Goal: Information Seeking & Learning: Learn about a topic

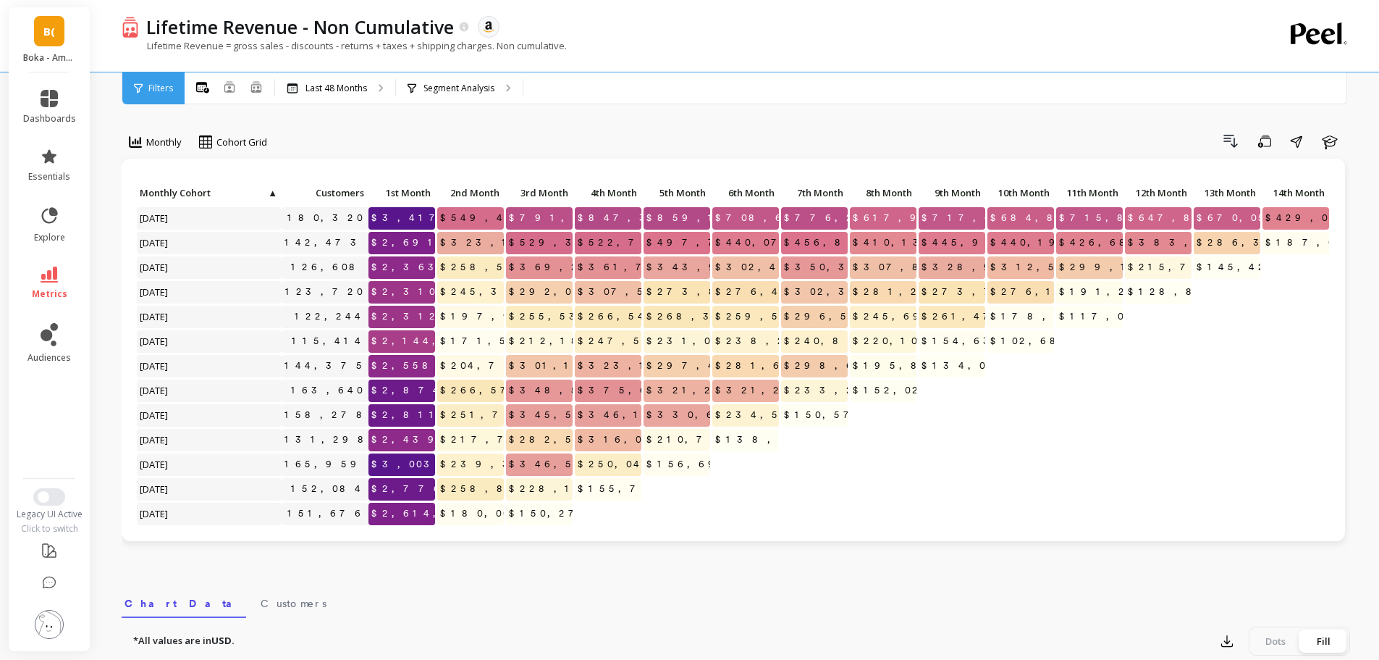
drag, startPoint x: 380, startPoint y: 107, endPoint x: 361, endPoint y: 99, distance: 20.4
click at [380, 107] on div "Monthly Cohort Grid Drill Down Save Share Learn Click to create an audience 180…" at bounding box center [736, 610] width 1229 height 1105
click at [386, 125] on div "Monthly Cohort Grid Drill Down Save Share Learn Click to create an audience 180…" at bounding box center [736, 610] width 1229 height 1105
click at [55, 280] on icon at bounding box center [49, 274] width 17 height 16
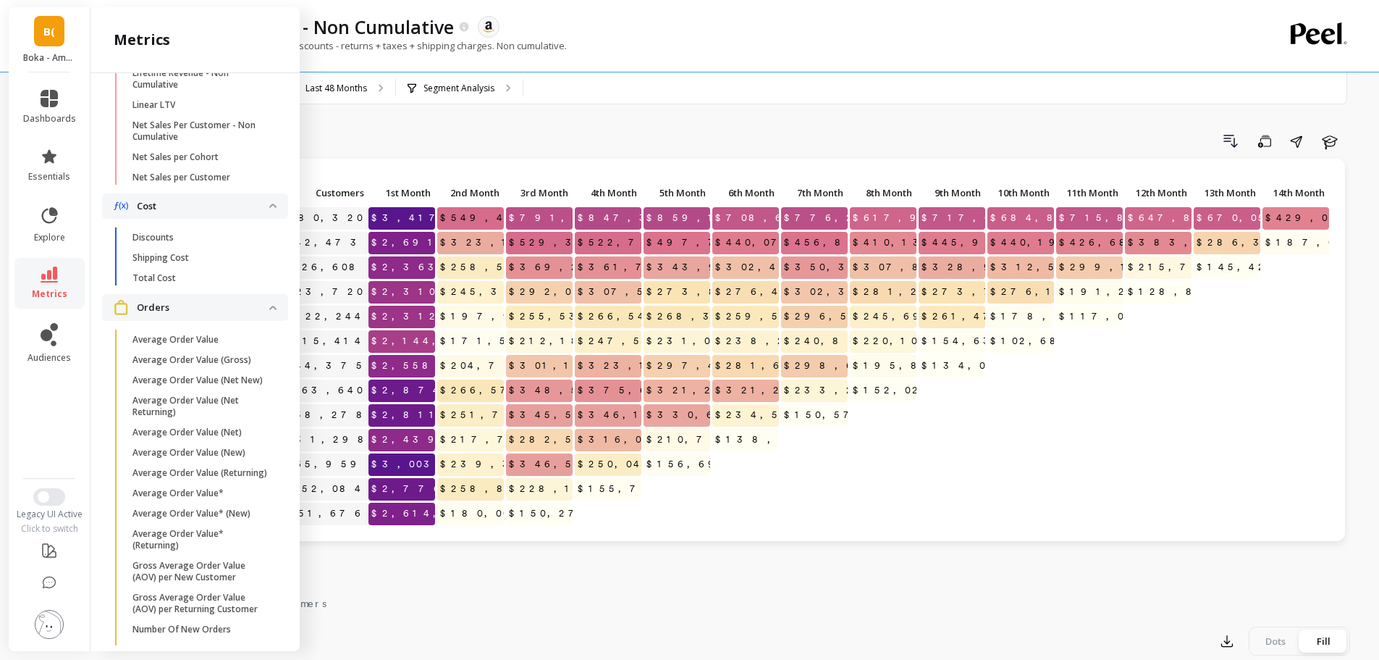
scroll to position [145, 0]
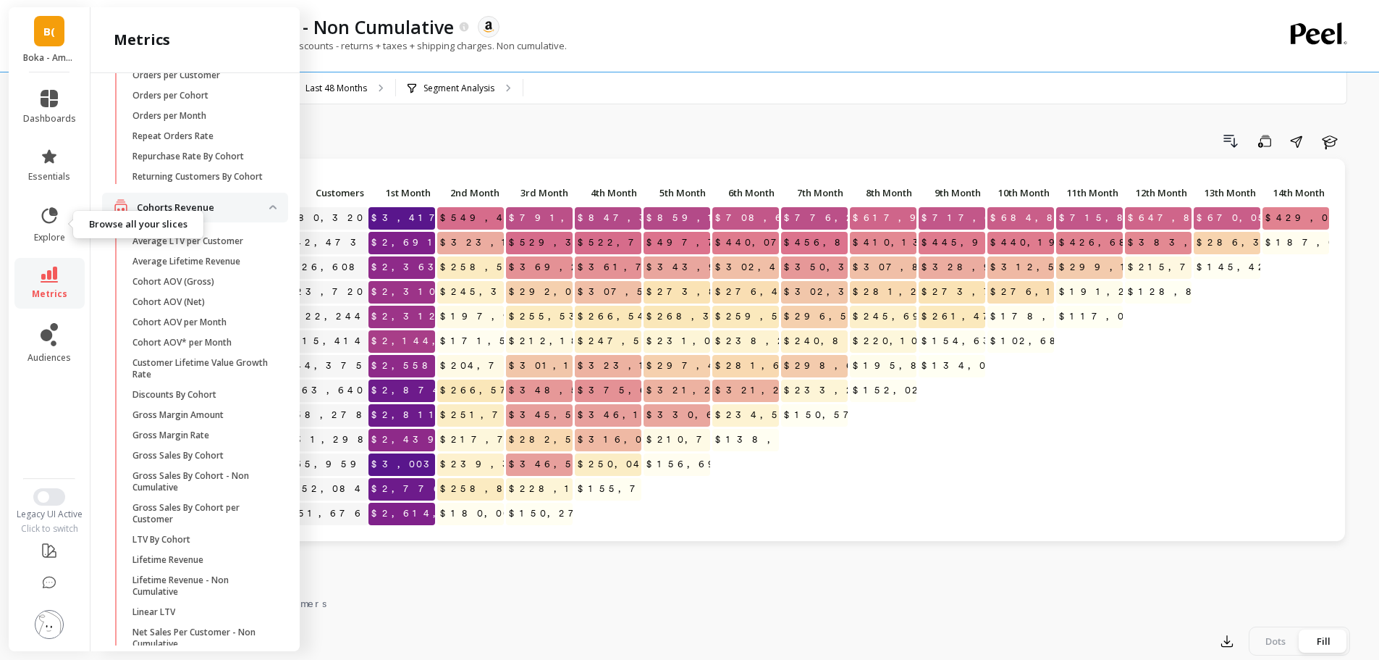
click at [45, 220] on icon at bounding box center [50, 215] width 16 height 16
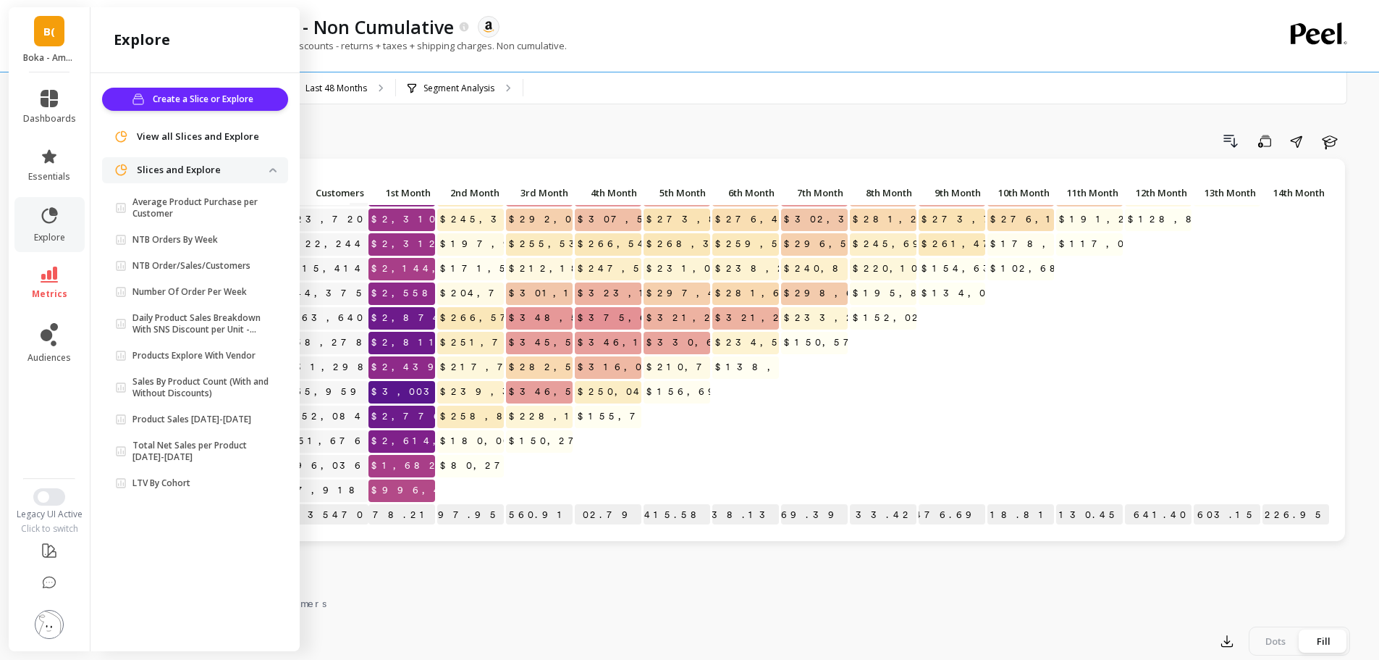
scroll to position [0, 0]
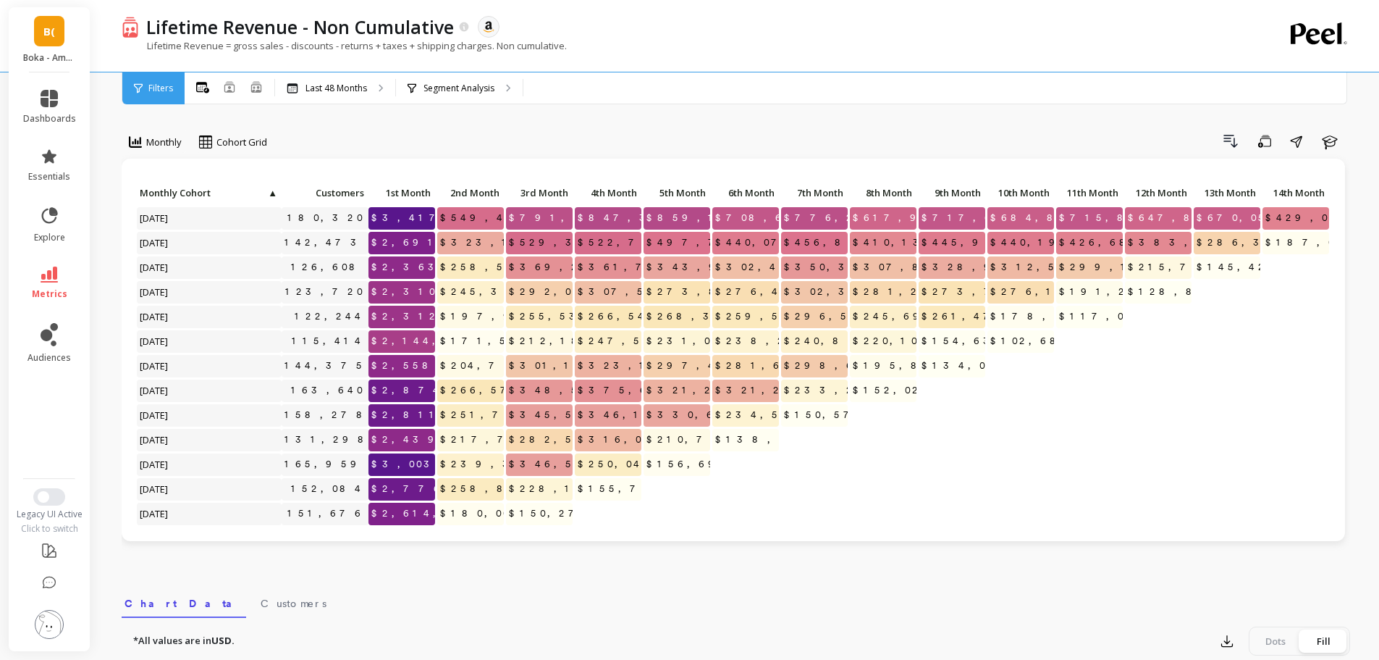
click at [598, 118] on div "Monthly Cohort Grid Drill Down Save Share Learn Click to create an audience 180…" at bounding box center [736, 610] width 1229 height 1105
click at [346, 89] on p "Last 48 Months" at bounding box center [336, 89] width 62 height 12
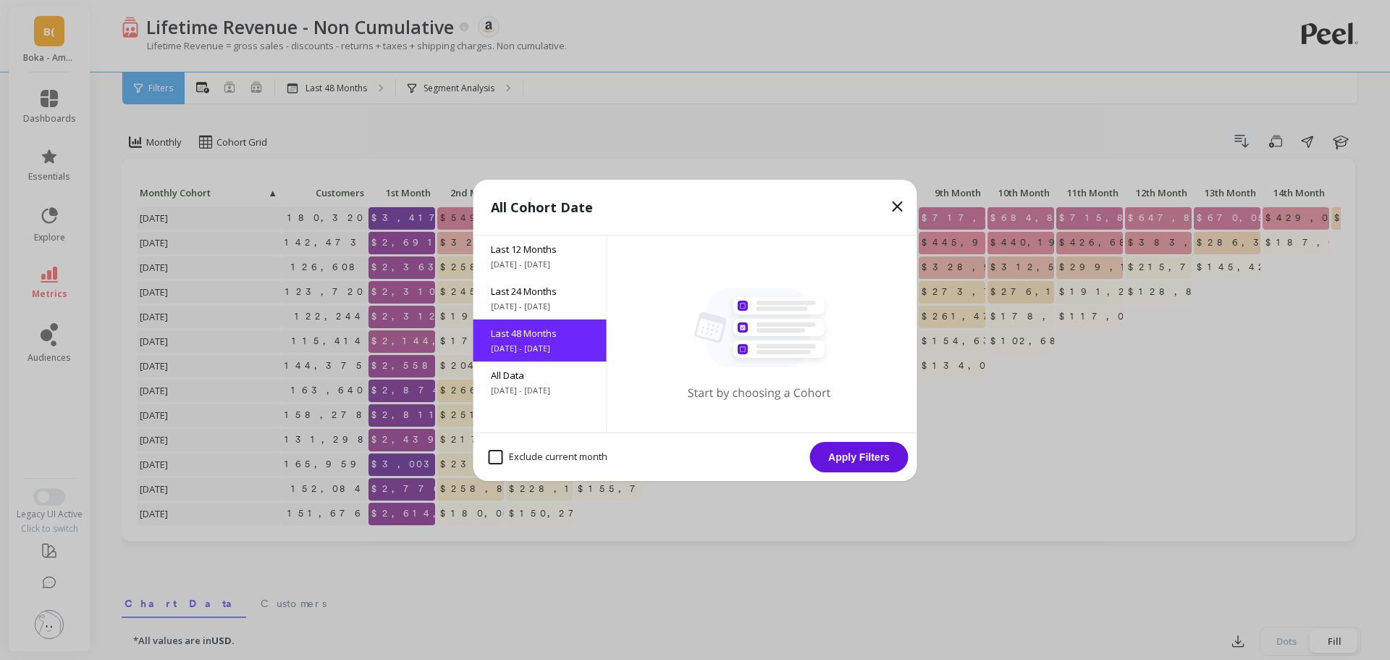
click at [563, 301] on span "9/22/2023 - 9/22/2025" at bounding box center [540, 306] width 98 height 12
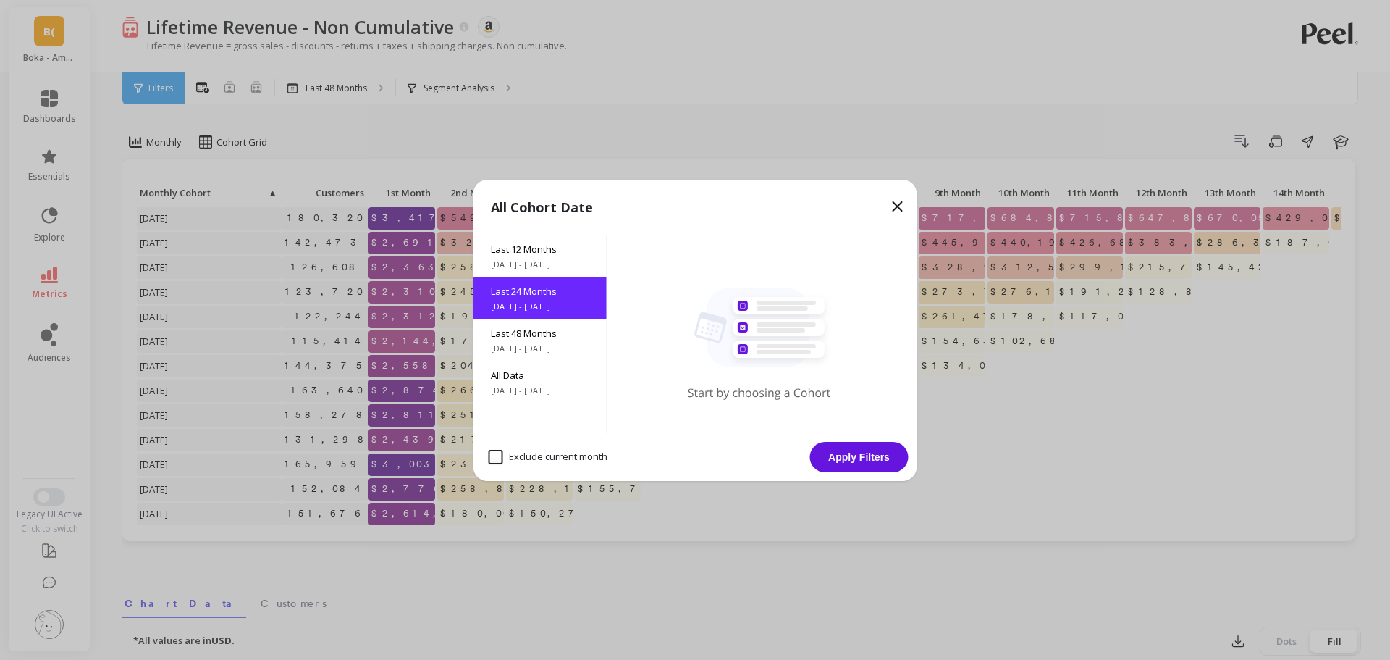
click at [856, 467] on button "Apply Filters" at bounding box center [859, 457] width 98 height 30
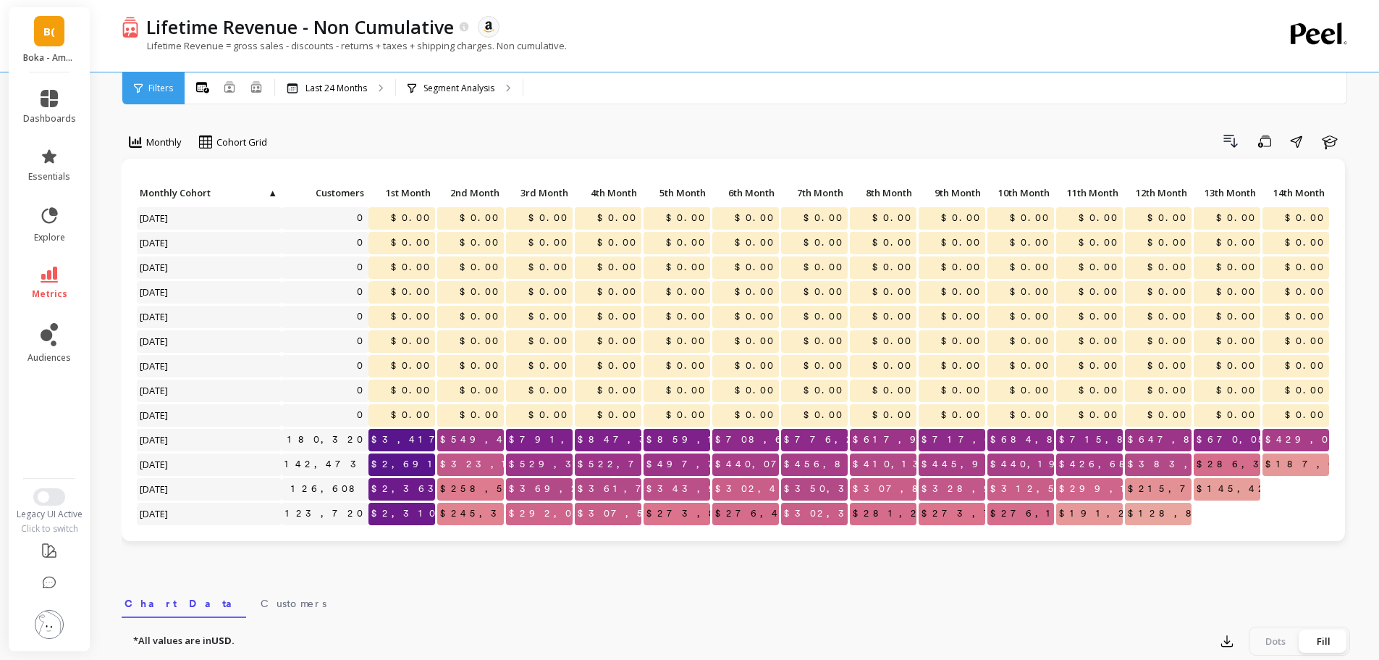
click at [983, 89] on div "All Months Single Cohort Combined Cohorts Last 24 Months Segment Analysis" at bounding box center [797, 88] width 1224 height 32
click at [346, 99] on div "Last 24 Months" at bounding box center [335, 88] width 120 height 32
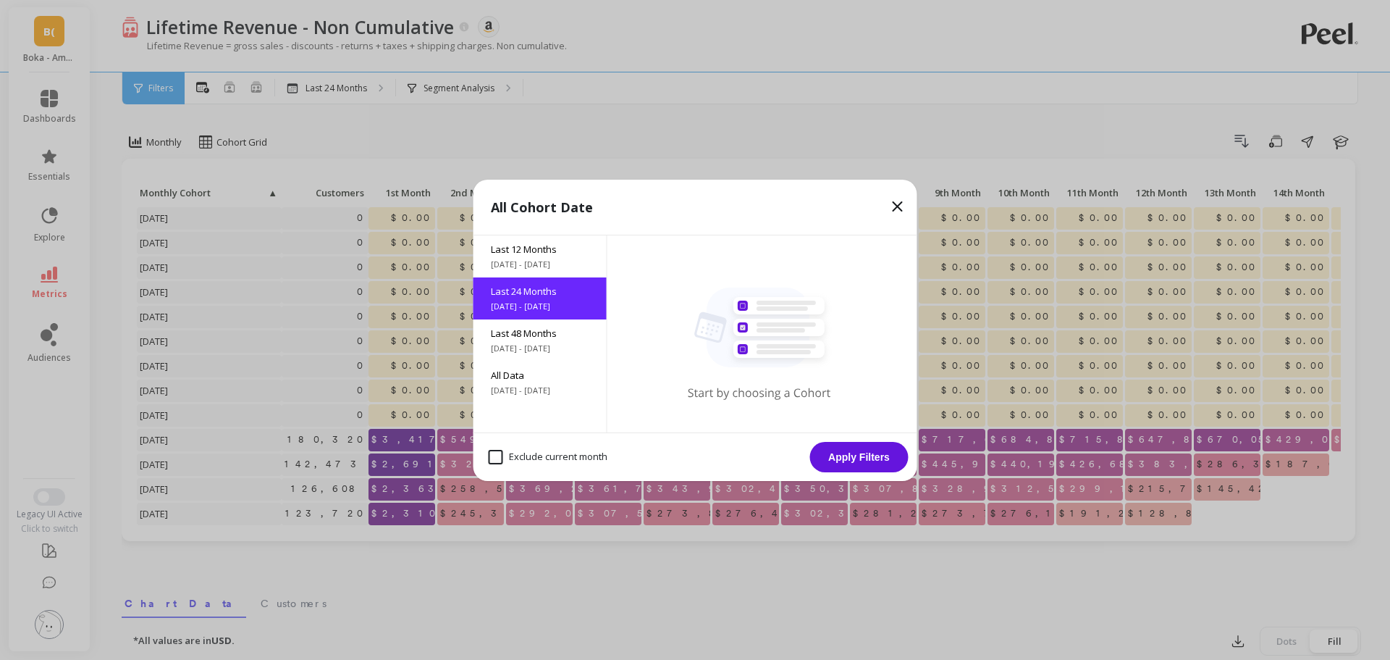
click at [536, 342] on span "9/22/2021 - 9/22/2025" at bounding box center [540, 348] width 98 height 12
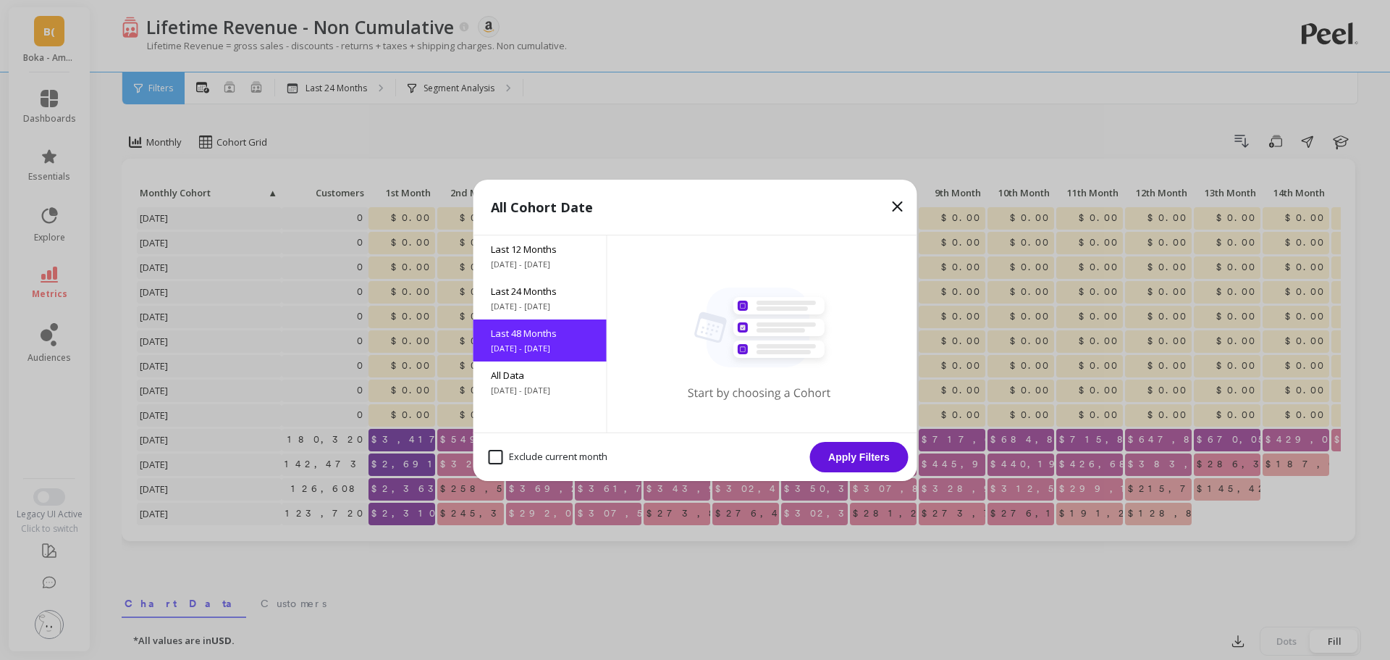
click at [869, 455] on button "Apply Filters" at bounding box center [859, 457] width 98 height 30
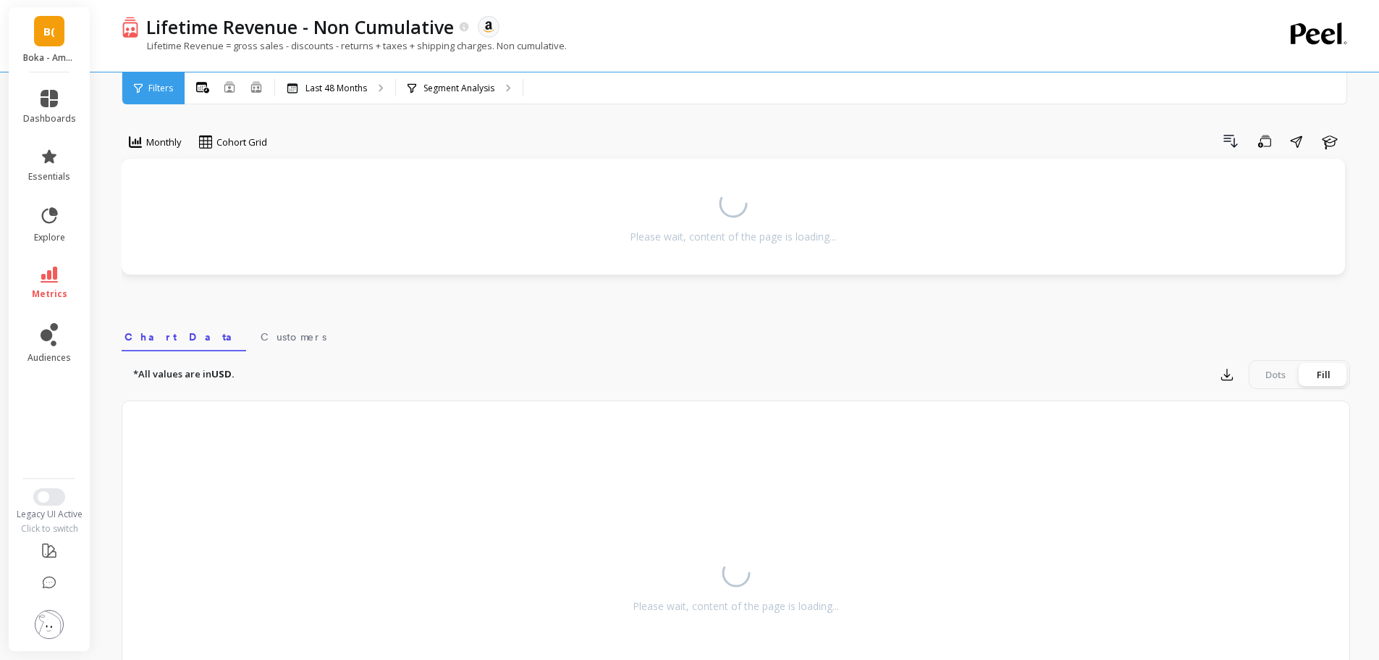
click at [833, 64] on div "Lifetime Revenue = gross sales - discounts - returns + taxes + shipping charges…" at bounding box center [677, 53] width 1110 height 28
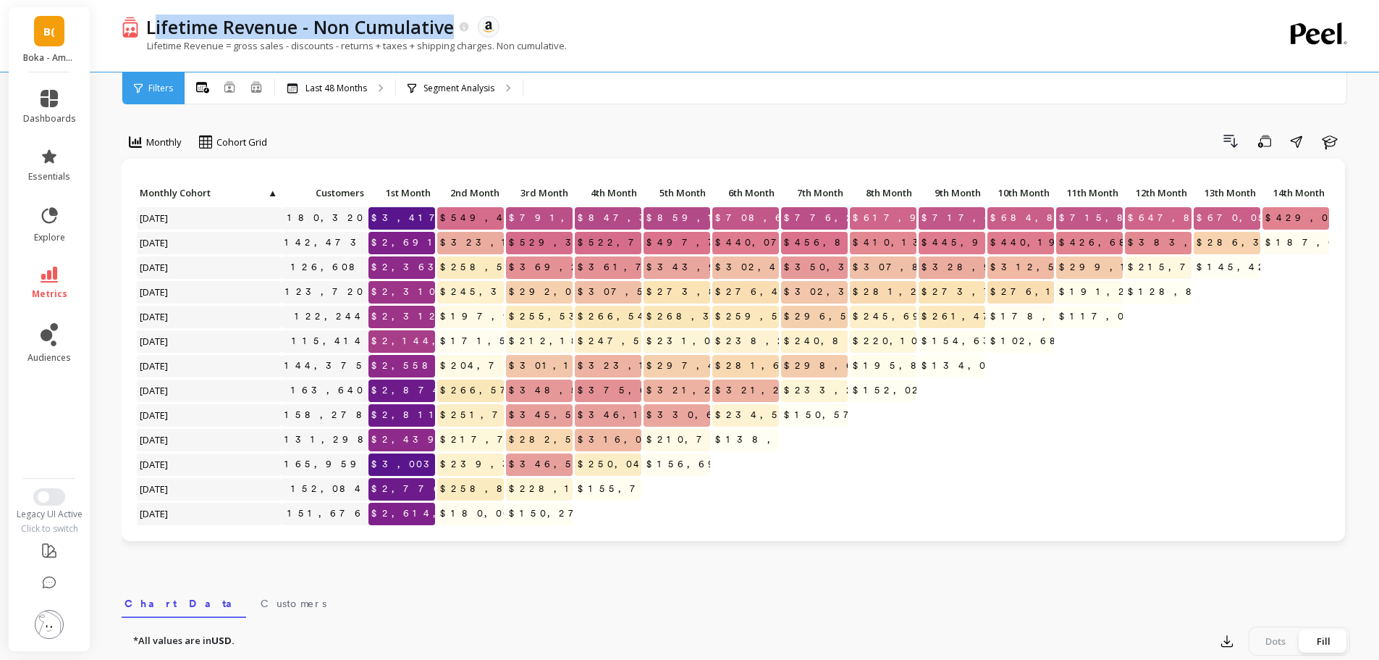
copy p "ifetime Revenue - Non Cumulative"
drag, startPoint x: 180, startPoint y: 28, endPoint x: 454, endPoint y: 33, distance: 274.4
click at [454, 33] on p "Lifetime Revenue - Non Cumulative" at bounding box center [300, 26] width 308 height 25
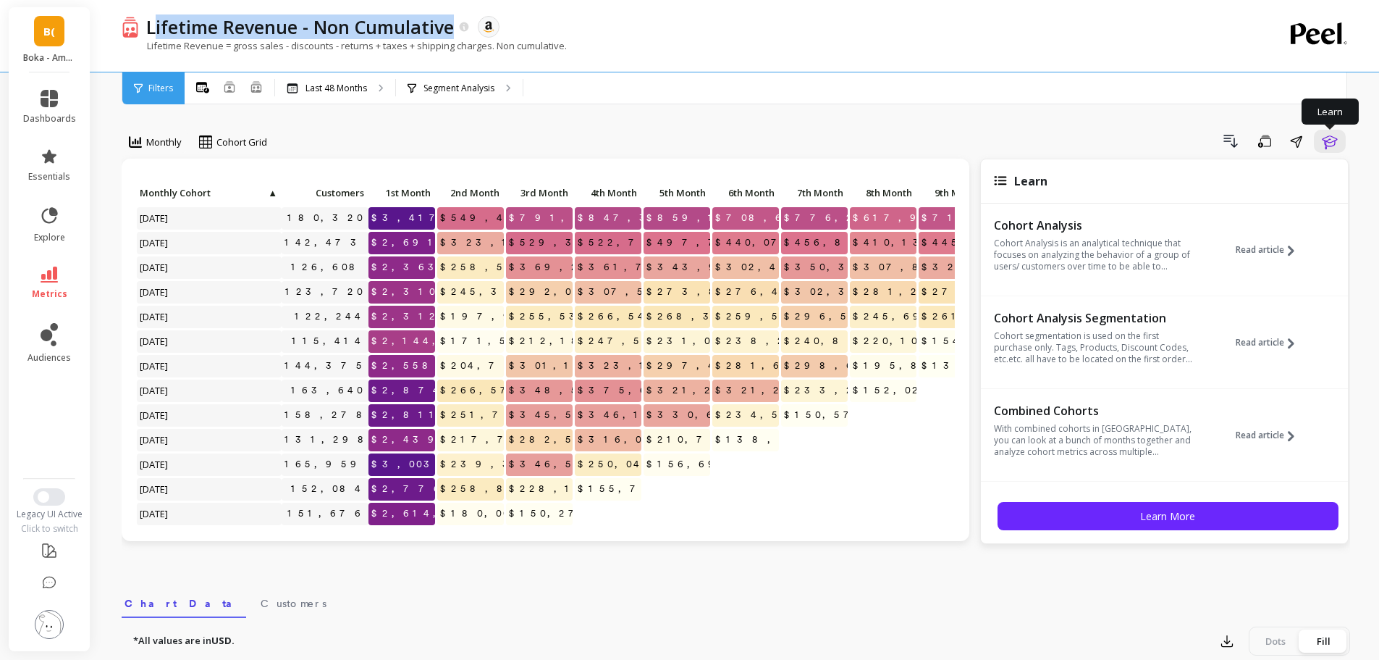
click at [1329, 142] on icon "button" at bounding box center [1329, 140] width 17 height 17
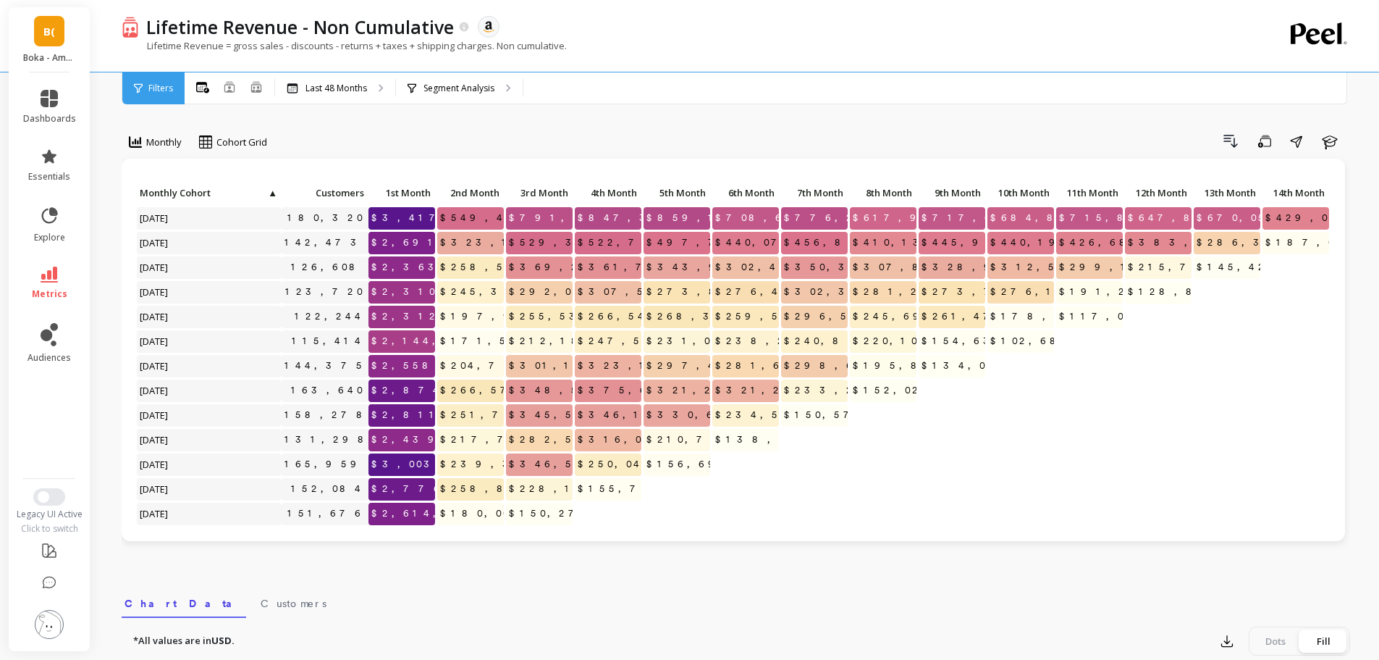
click at [711, 136] on div "Drill Down Save Share Learn" at bounding box center [813, 141] width 1073 height 23
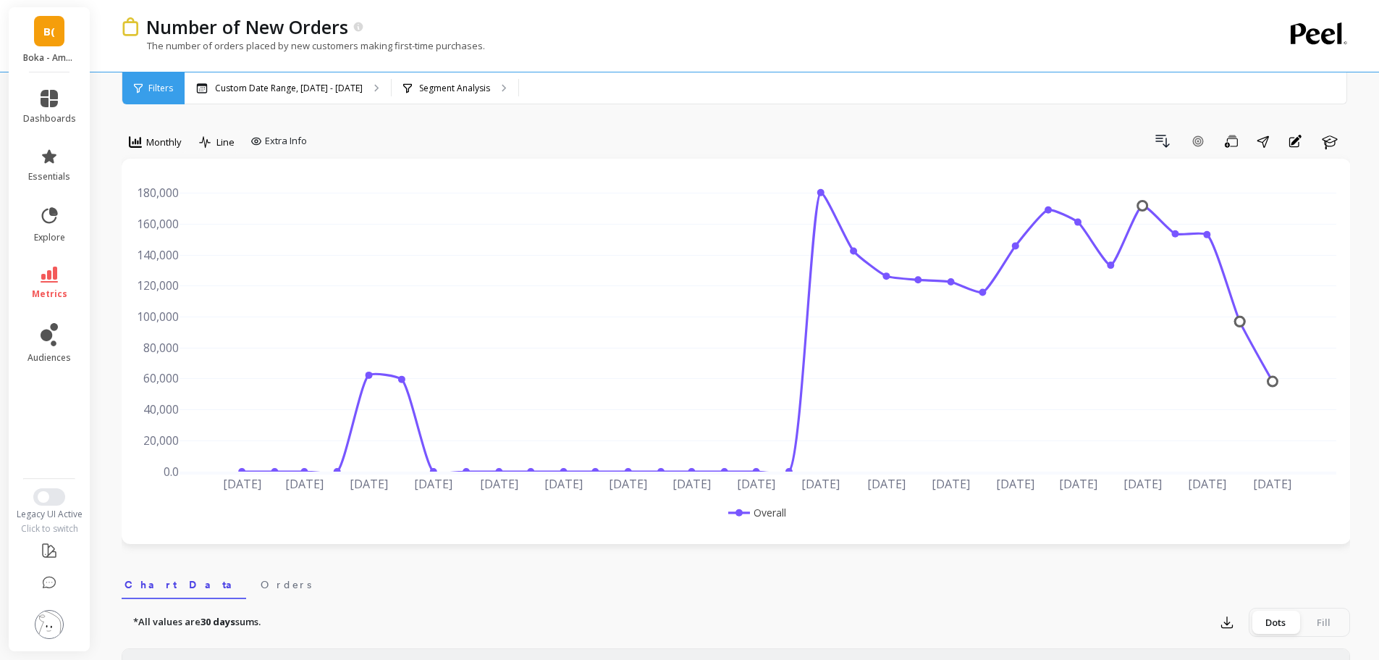
click at [363, 92] on p "Custom Date Range, [DATE] - [DATE]" at bounding box center [289, 89] width 148 height 12
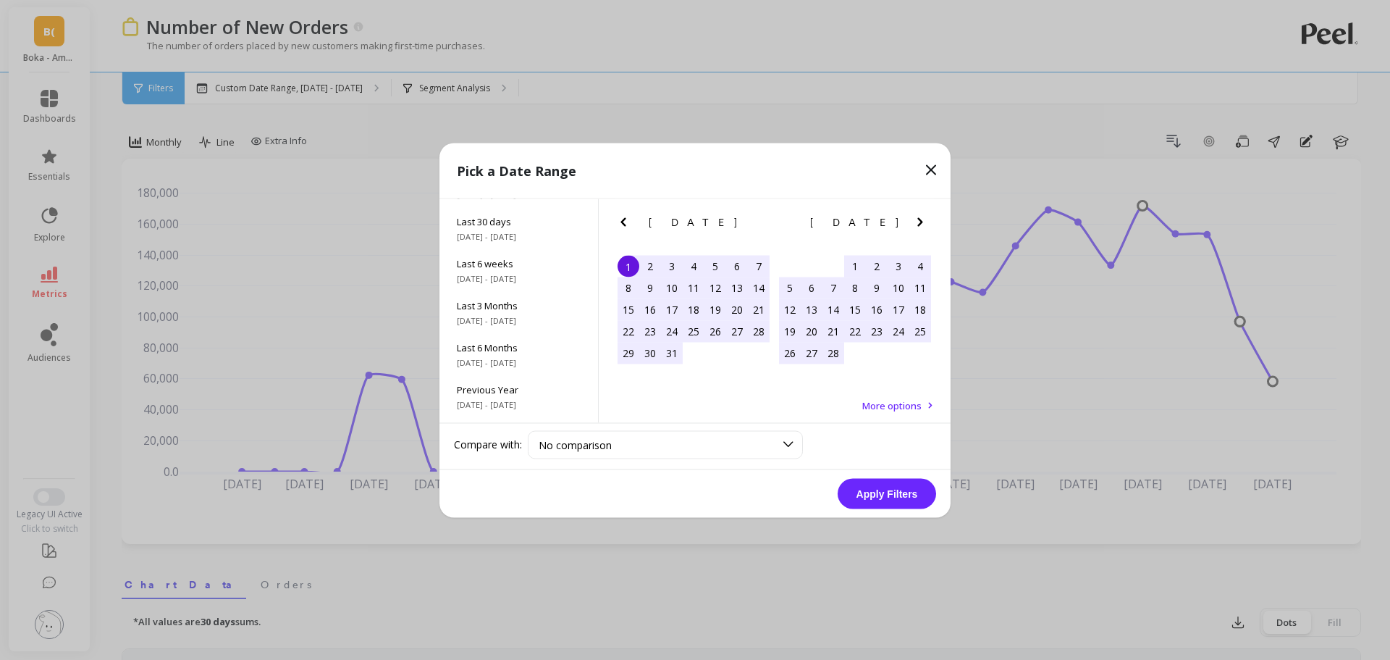
scroll to position [196, 0]
drag, startPoint x: 521, startPoint y: 367, endPoint x: 613, endPoint y: 416, distance: 103.9
click at [521, 366] on span "[DATE] - [DATE]" at bounding box center [519, 367] width 124 height 12
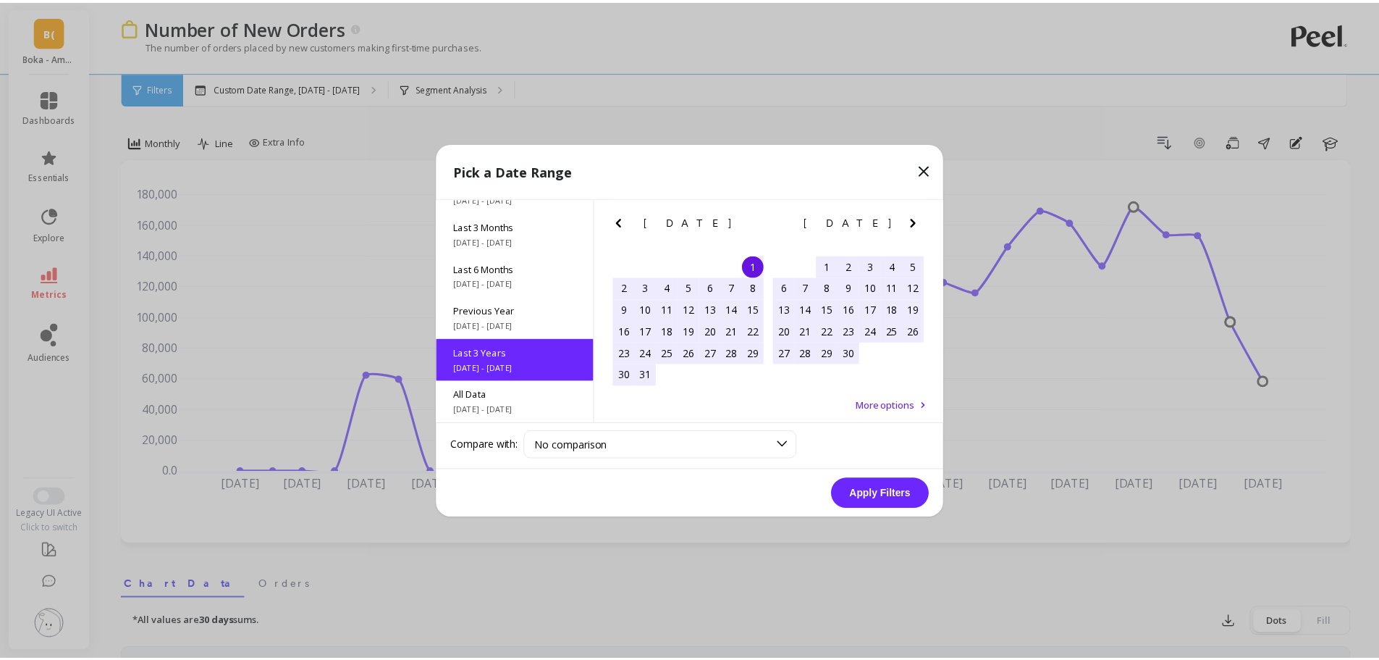
scroll to position [1, 0]
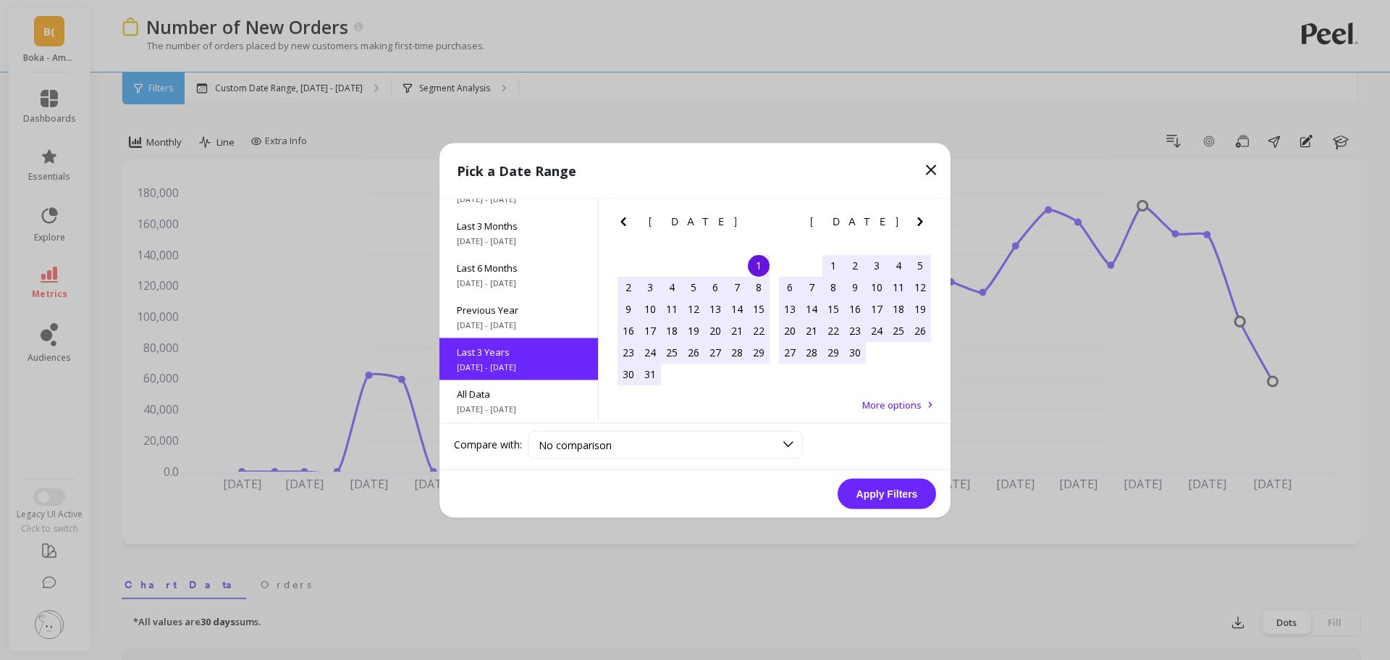
click at [890, 494] on button "Apply Filters" at bounding box center [887, 493] width 98 height 30
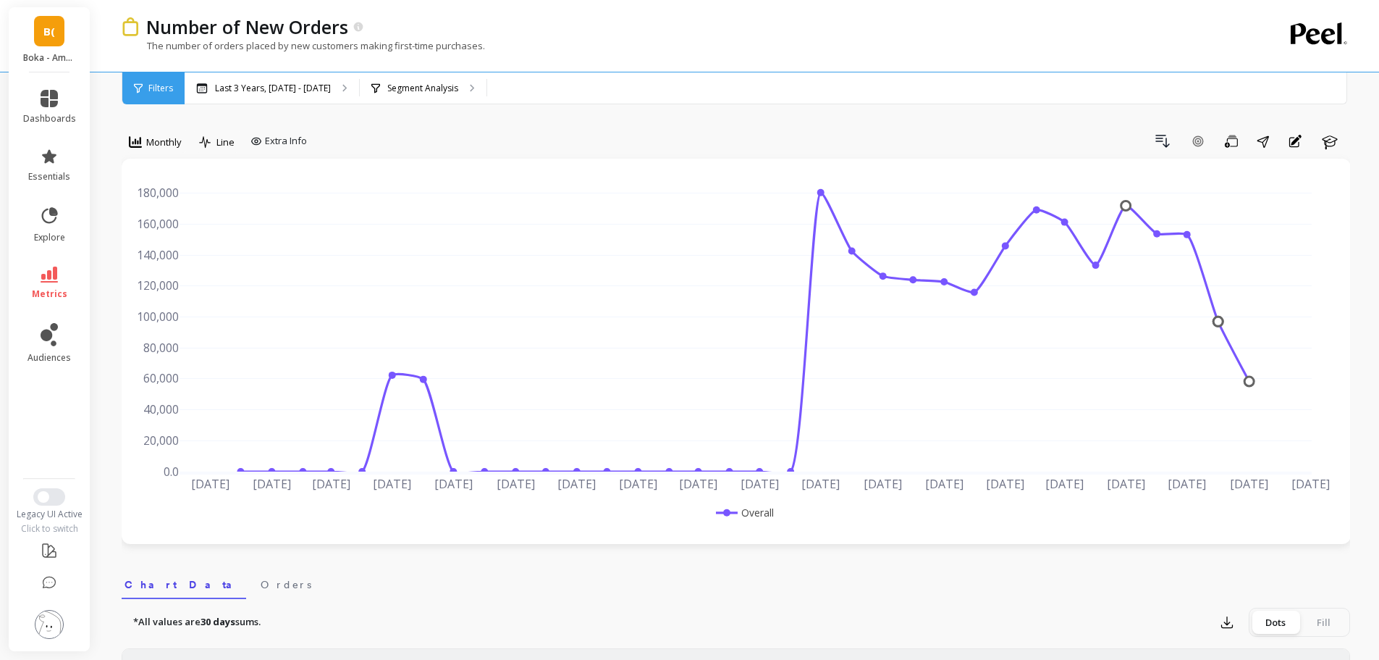
click at [295, 23] on p "Number of New Orders" at bounding box center [247, 26] width 202 height 25
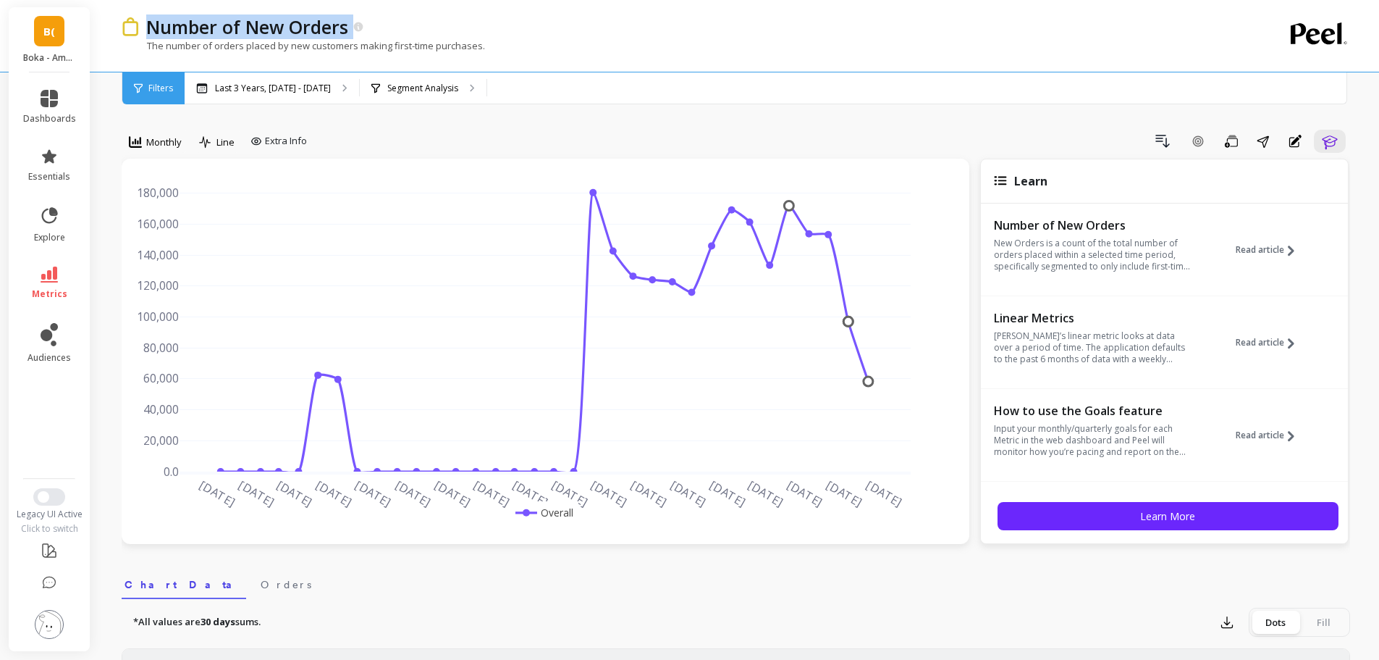
copy div "Number of New Orders"
click at [1331, 141] on icon "button" at bounding box center [1329, 140] width 17 height 17
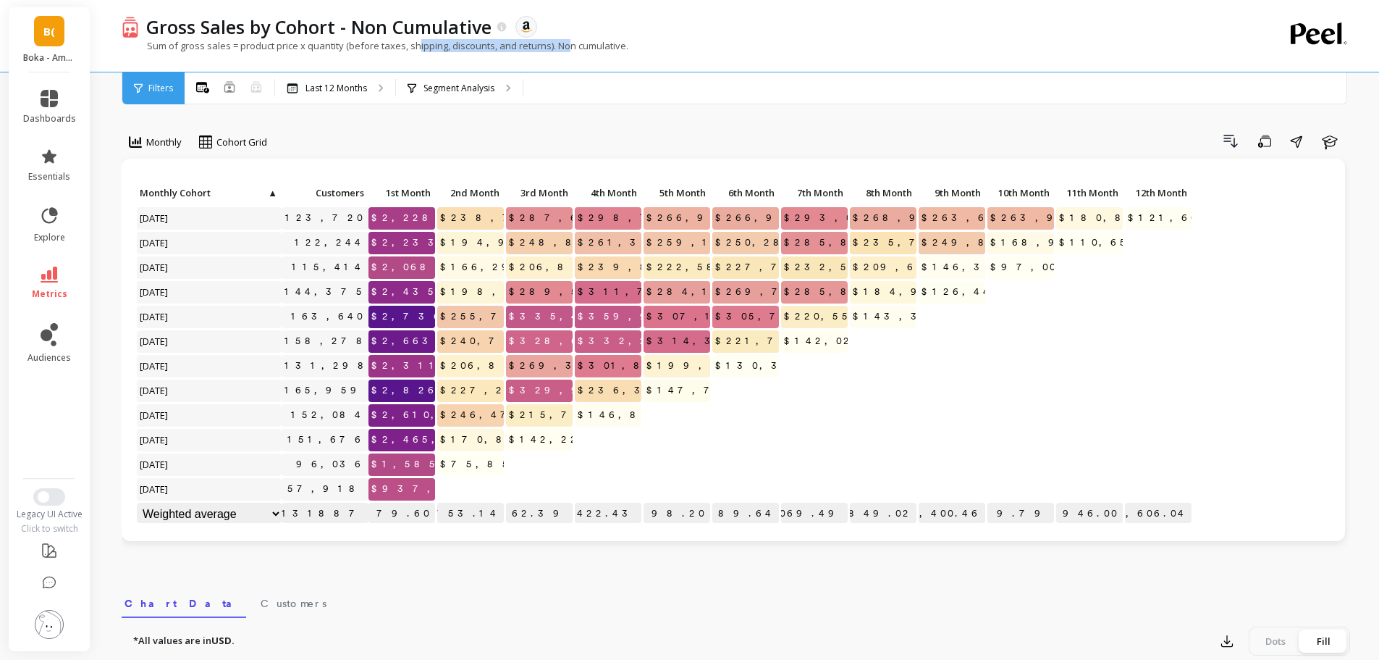
drag, startPoint x: 419, startPoint y: 48, endPoint x: 568, endPoint y: 44, distance: 149.2
click at [568, 44] on p "Sum of gross sales = product price x quantity (before taxes, shipping, discount…" at bounding box center [375, 45] width 507 height 13
click at [691, 119] on div "Monthly Cohort Grid Drill Down Save Share Learn Click to create an audience 123…" at bounding box center [736, 610] width 1229 height 1105
click at [731, 137] on div "Drill Down Save Share Learn" at bounding box center [813, 141] width 1073 height 23
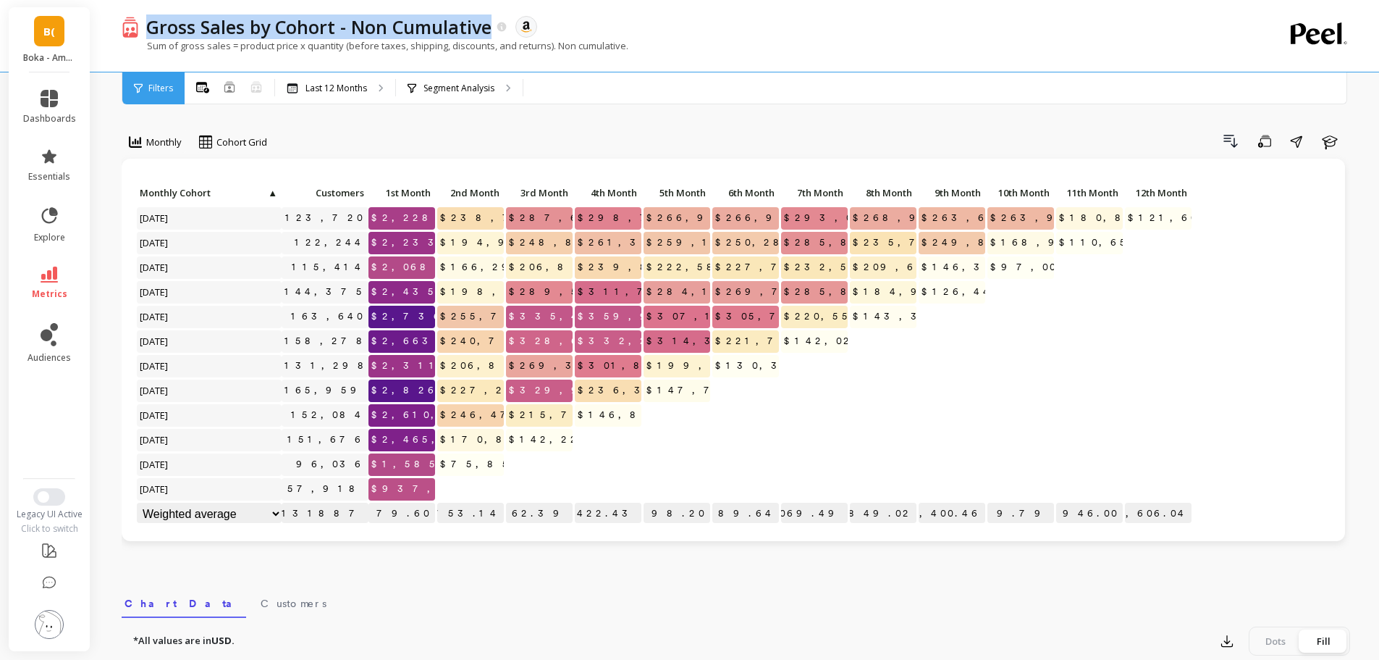
copy p "Gross Sales by Cohort - Non Cumulative"
drag, startPoint x: 146, startPoint y: 30, endPoint x: 492, endPoint y: 22, distance: 345.4
click at [492, 22] on p "Gross Sales by Cohort - Non Cumulative" at bounding box center [318, 26] width 345 height 25
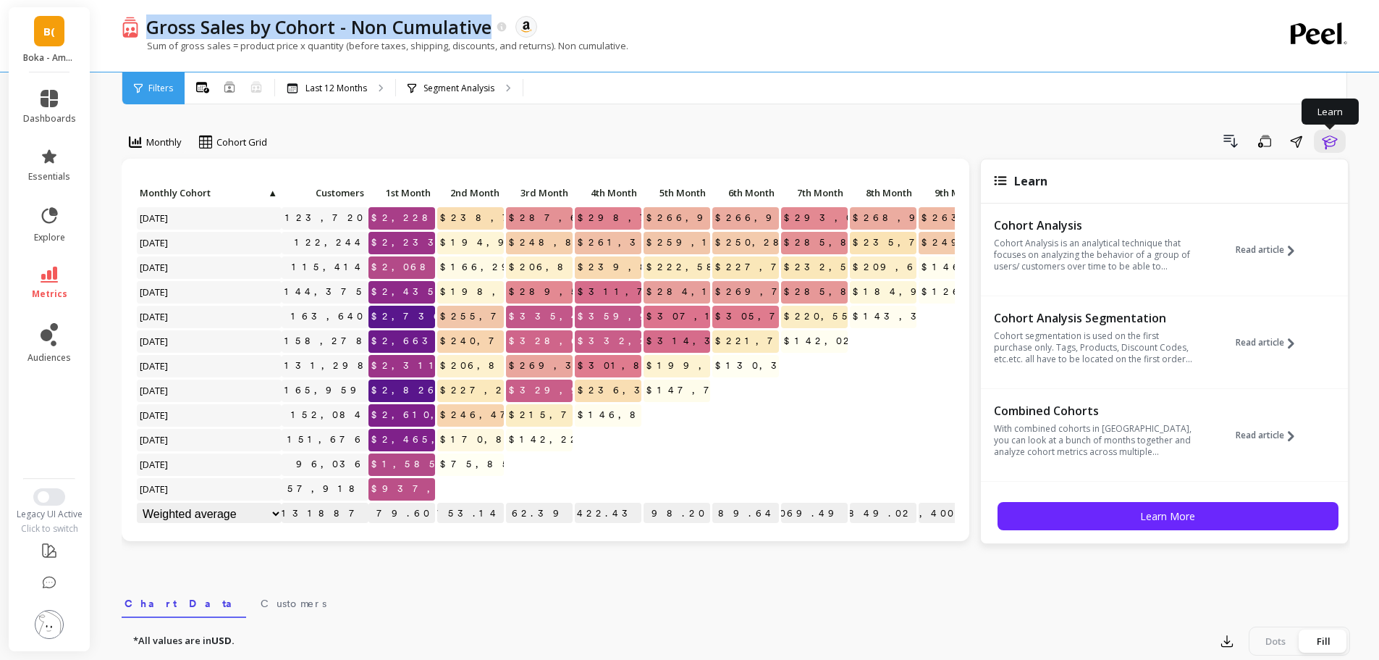
click at [1336, 140] on icon "button" at bounding box center [1329, 140] width 17 height 17
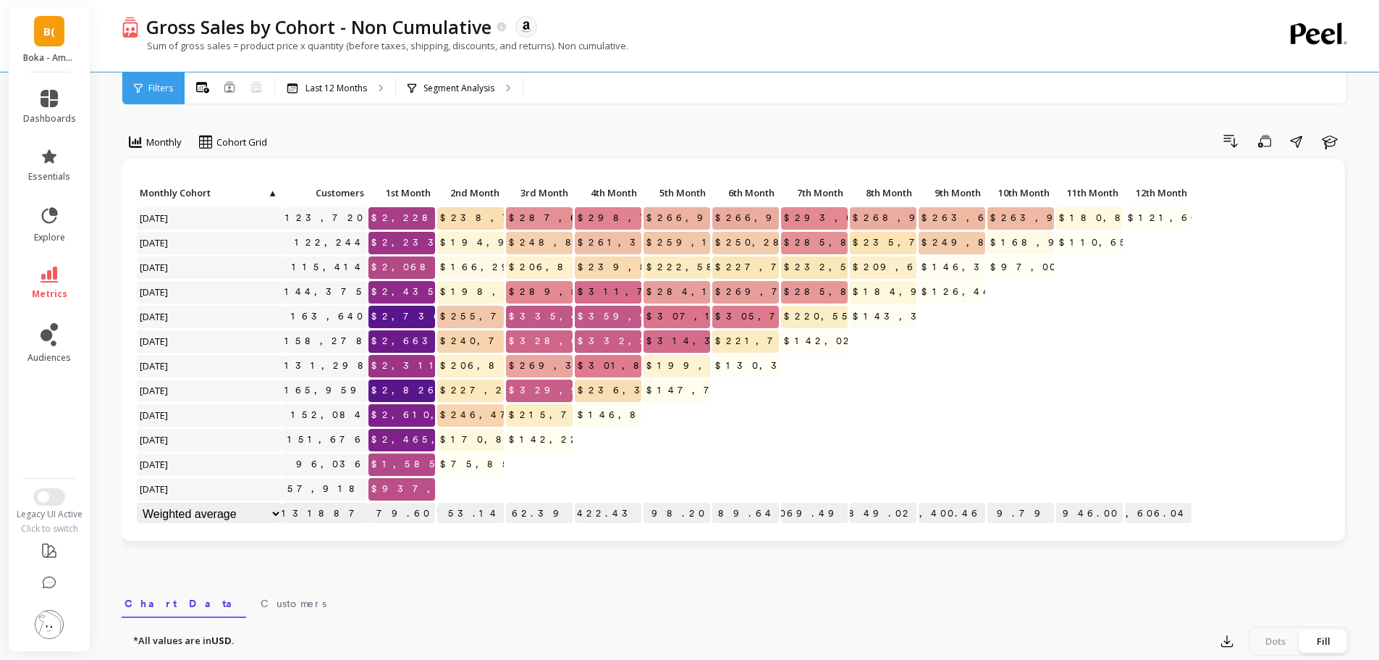
click at [355, 96] on div "Last 12 Months" at bounding box center [335, 88] width 120 height 32
drag, startPoint x: 526, startPoint y: 102, endPoint x: 533, endPoint y: 115, distance: 14.6
click at [527, 104] on div "Gross Sales by Cohort - Non Cumulative The data you are viewing comes from: Ama…" at bounding box center [738, 590] width 1281 height 1181
click at [536, 119] on div "Monthly Cohort Grid Drill Down Save Share Learn Click to create an audience 123…" at bounding box center [736, 610] width 1229 height 1105
click at [678, 111] on div "Monthly Cohort Grid Drill Down Save Share Learn Click to create an audience 123…" at bounding box center [736, 610] width 1229 height 1105
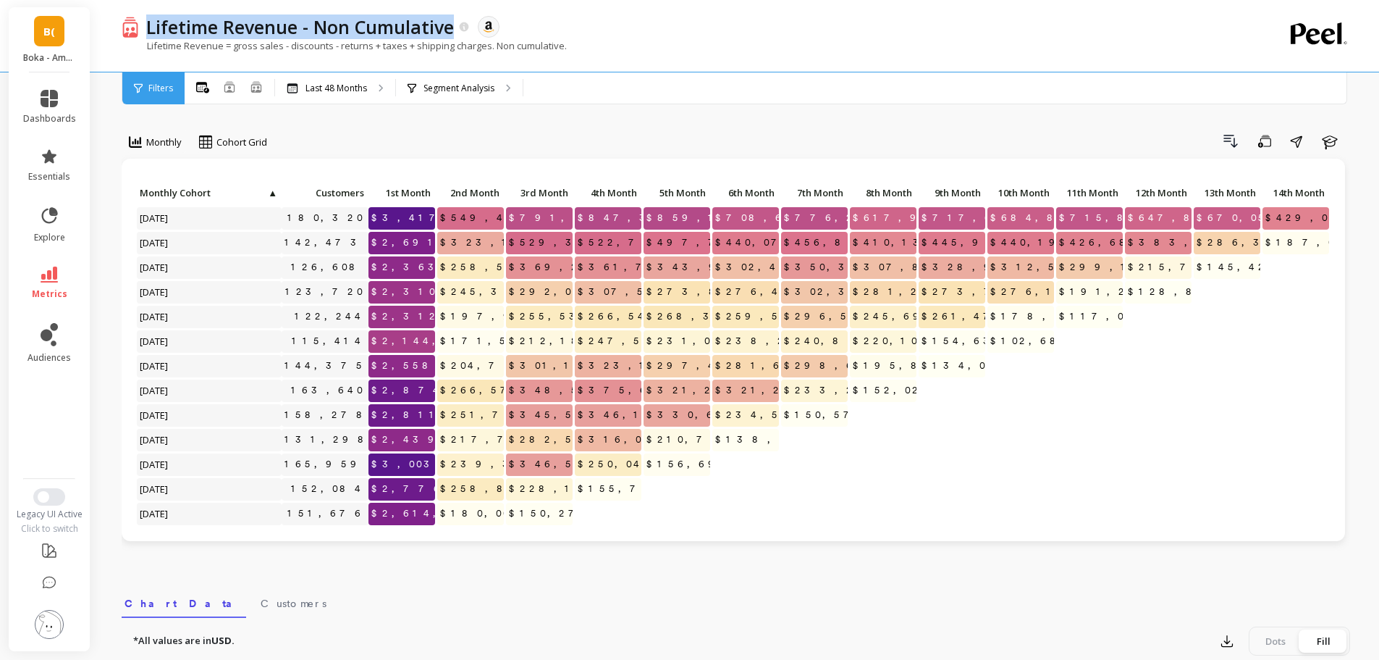
drag, startPoint x: 455, startPoint y: 33, endPoint x: 148, endPoint y: 32, distance: 306.9
click at [148, 32] on div "Lifetime Revenue - Non Cumulative" at bounding box center [305, 26] width 332 height 25
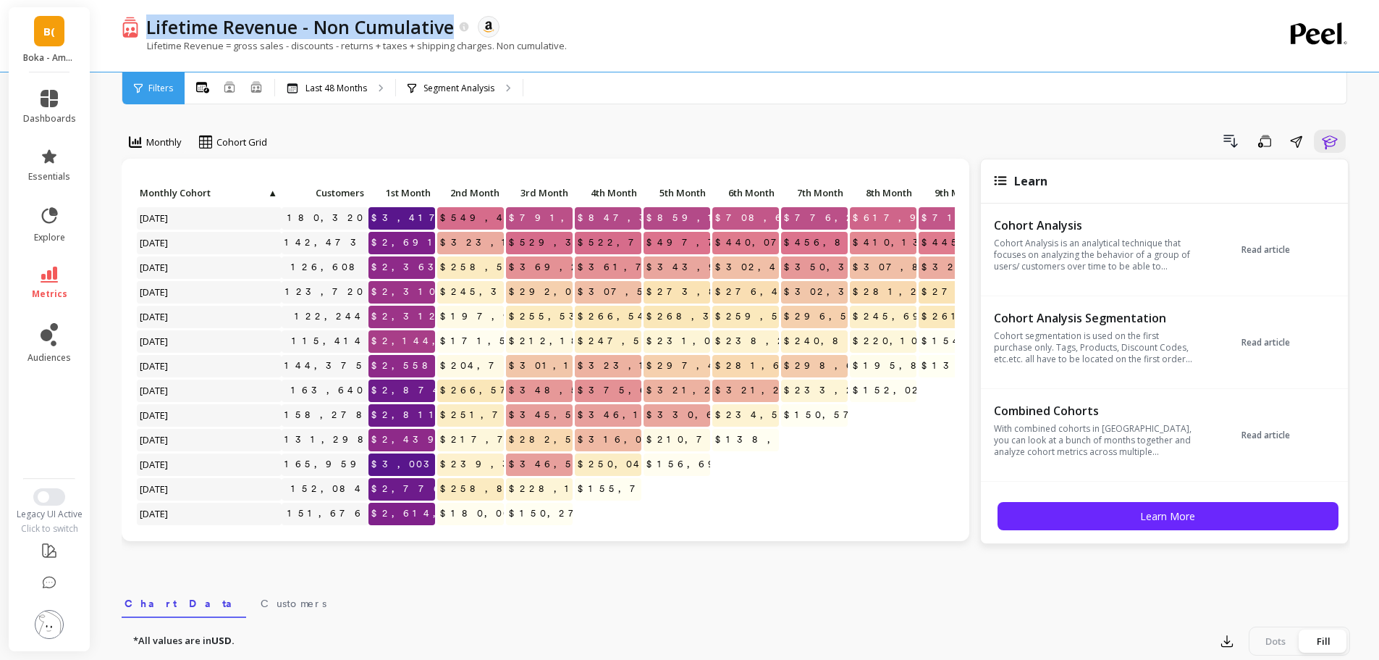
copy p "Lifetime Revenue - Non Cumulative"
click at [1328, 139] on icon "button" at bounding box center [1329, 140] width 17 height 17
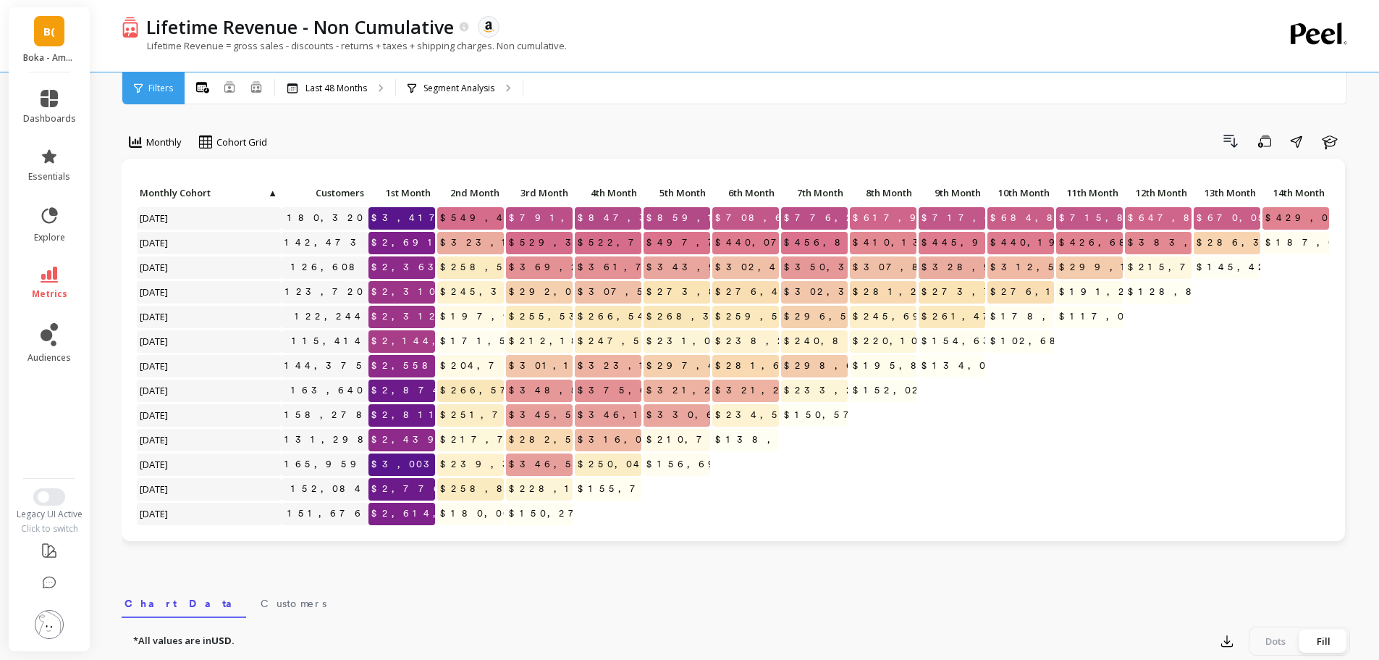
click at [324, 93] on p "Last 48 Months" at bounding box center [336, 89] width 62 height 12
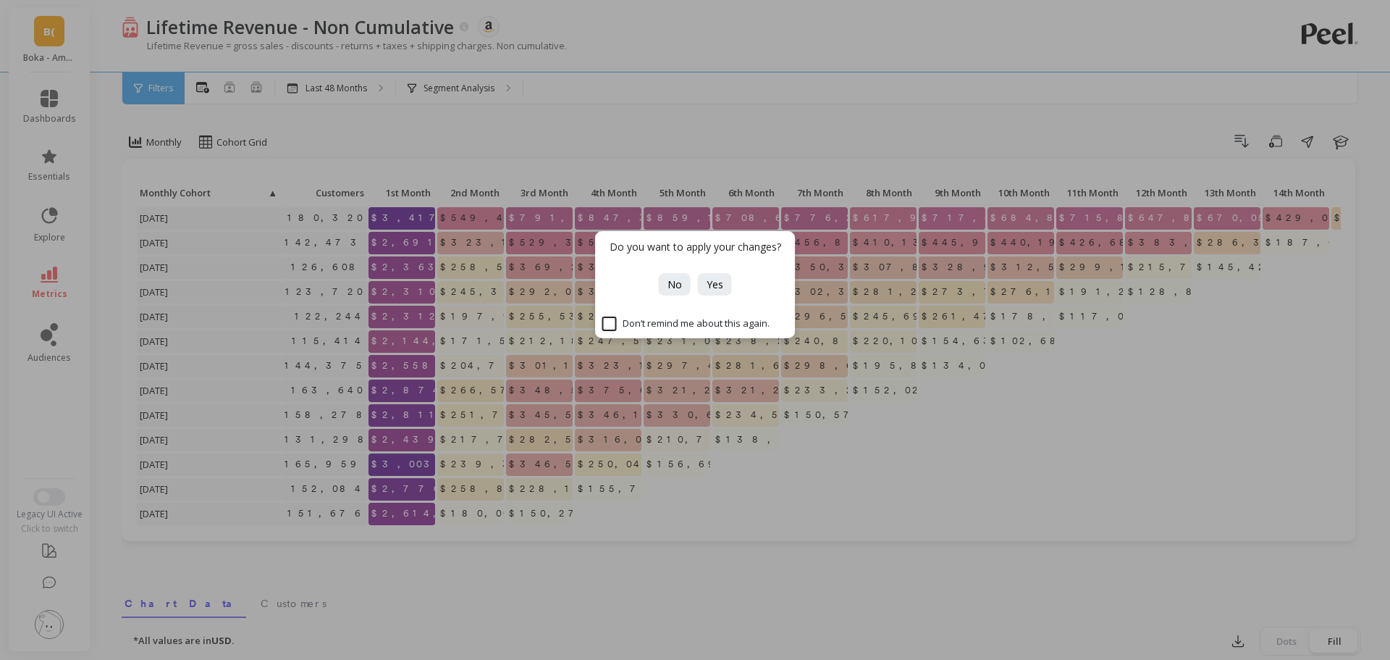
click at [597, 139] on div "Do you want to apply your changes? No Yes Don’t remind me about this again." at bounding box center [695, 330] width 1390 height 660
click at [678, 288] on span "No" at bounding box center [674, 284] width 14 height 14
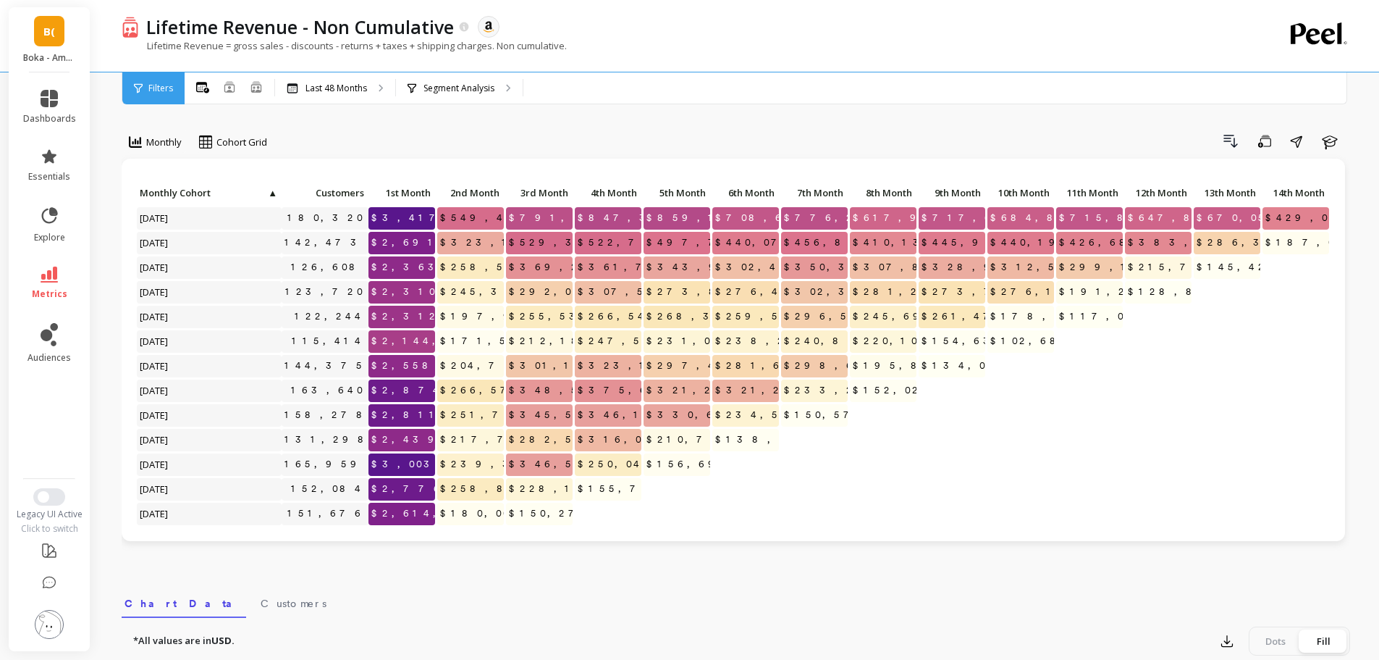
click at [739, 139] on div "Drill Down Save Share Learn" at bounding box center [813, 141] width 1073 height 23
click at [1171, 131] on div "Drill Down Save Share Learn" at bounding box center [813, 141] width 1073 height 23
click at [839, 132] on div "Drill Down Save Share Learn" at bounding box center [813, 141] width 1073 height 23
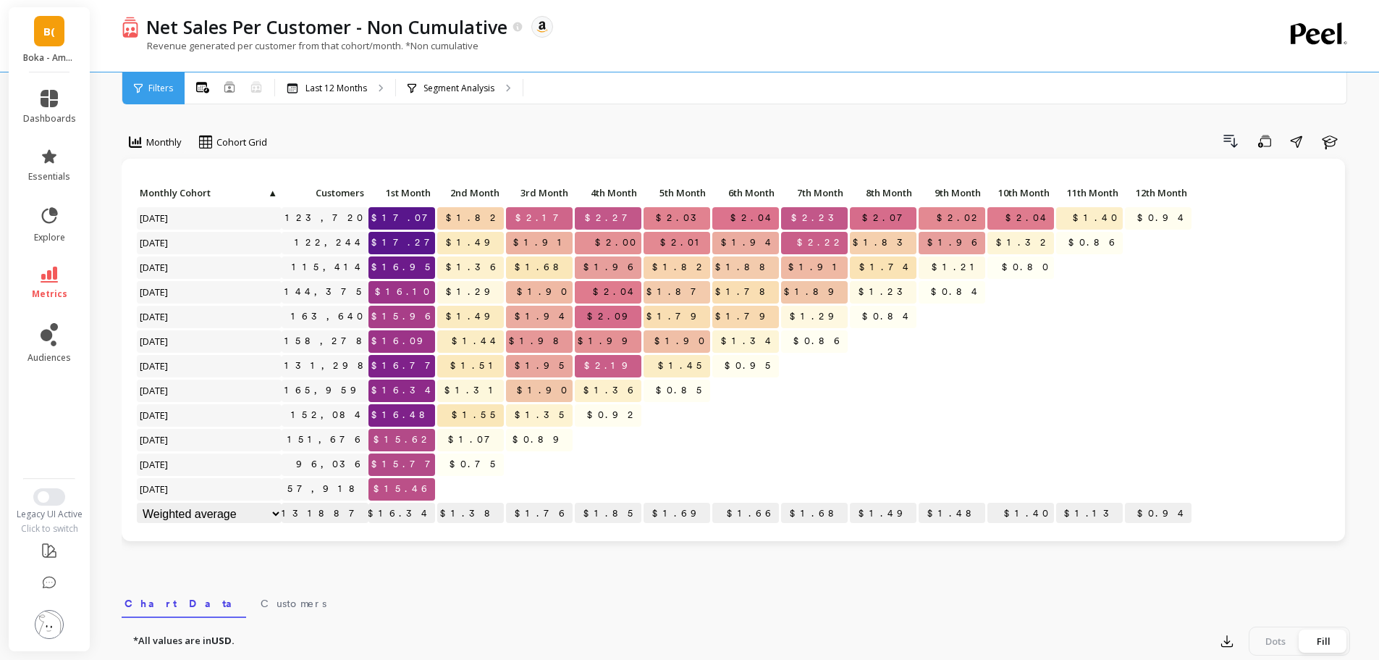
click at [748, 148] on div "Drill Down Save Share Learn" at bounding box center [813, 141] width 1073 height 23
click at [427, 32] on p "Net Sales Per Customer - Non Cumulative" at bounding box center [326, 26] width 361 height 25
click at [428, 32] on p "Net Sales Per Customer - Non Cumulative" at bounding box center [326, 26] width 361 height 25
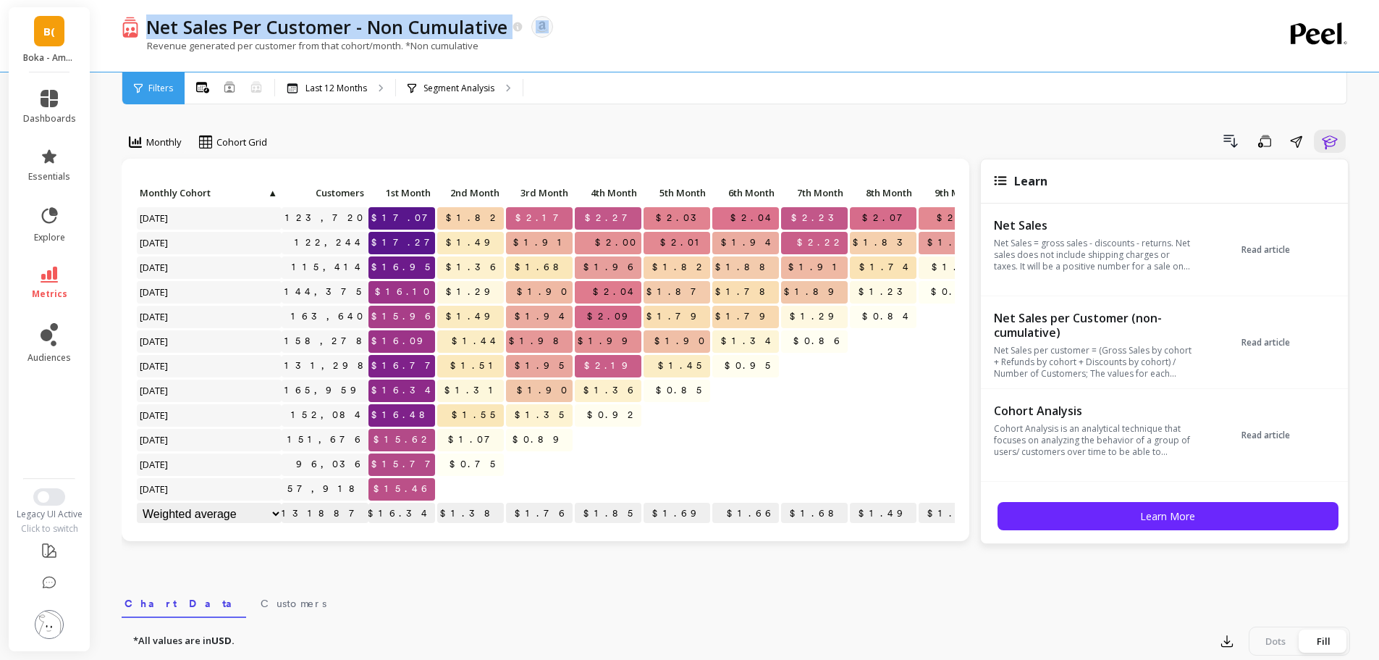
copy div "Net Sales Per Customer - Non Cumulative"
